Goal: Task Accomplishment & Management: Use online tool/utility

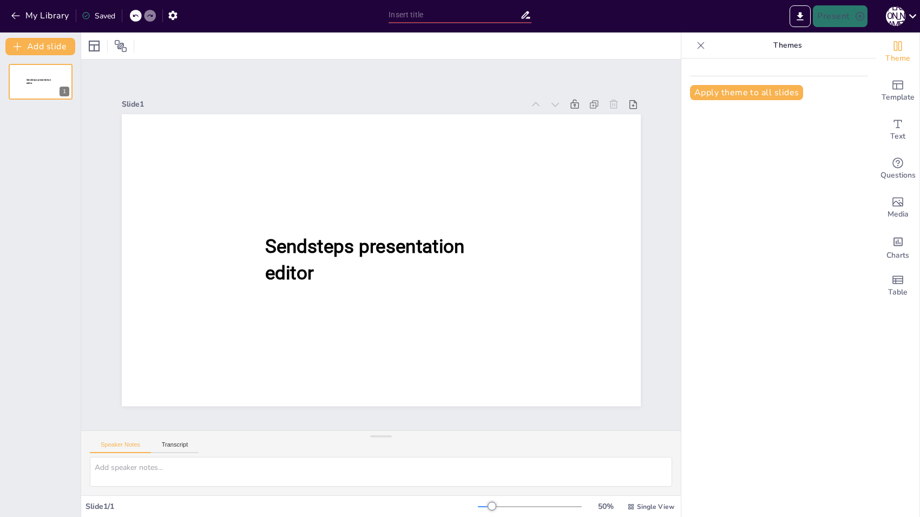
type input "The Shoe Game"
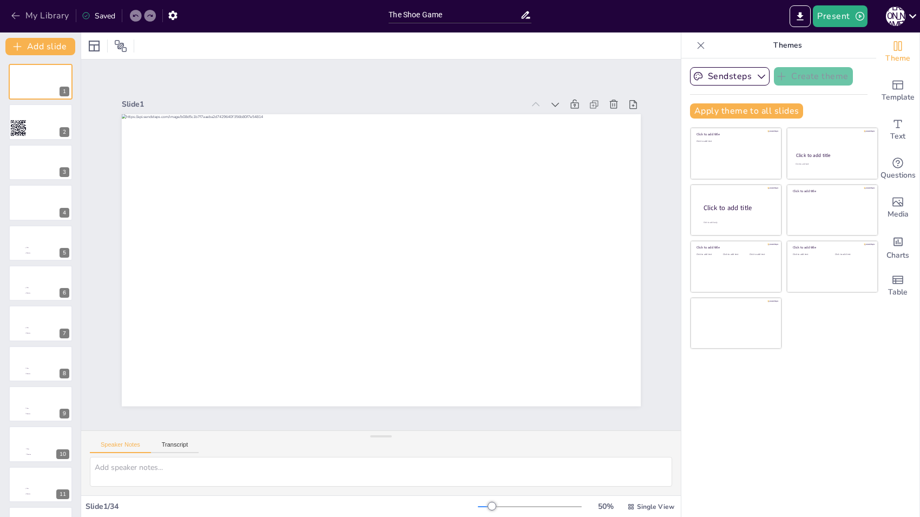
click at [52, 11] on button "My Library" at bounding box center [40, 15] width 65 height 17
click at [42, 17] on button "My Library" at bounding box center [40, 15] width 65 height 17
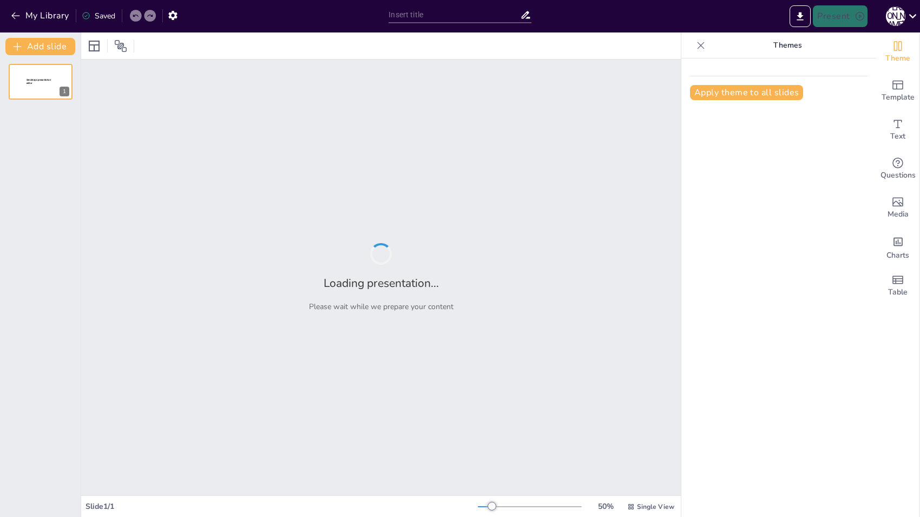
type input "Pubquiz"
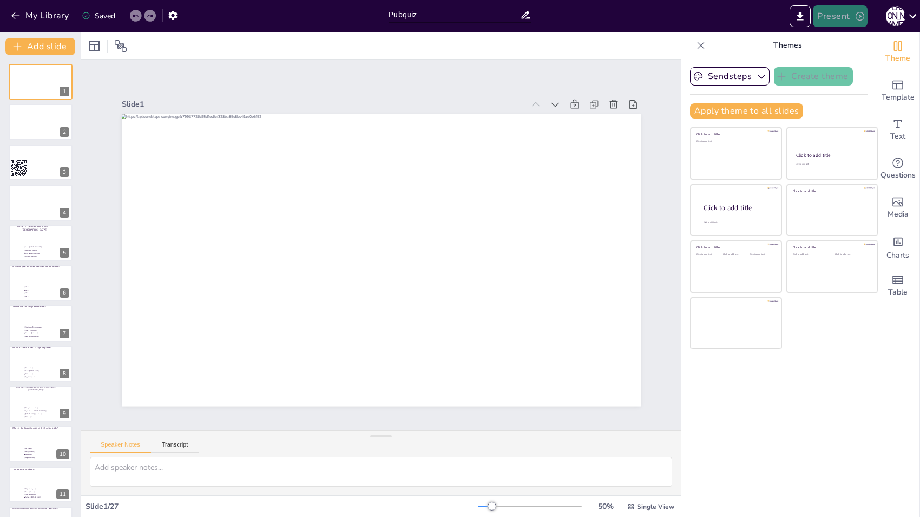
click at [838, 17] on button "Present" at bounding box center [840, 16] width 54 height 22
click at [858, 68] on li "Play presentation" at bounding box center [856, 66] width 85 height 17
